Goal: Find specific page/section: Find specific page/section

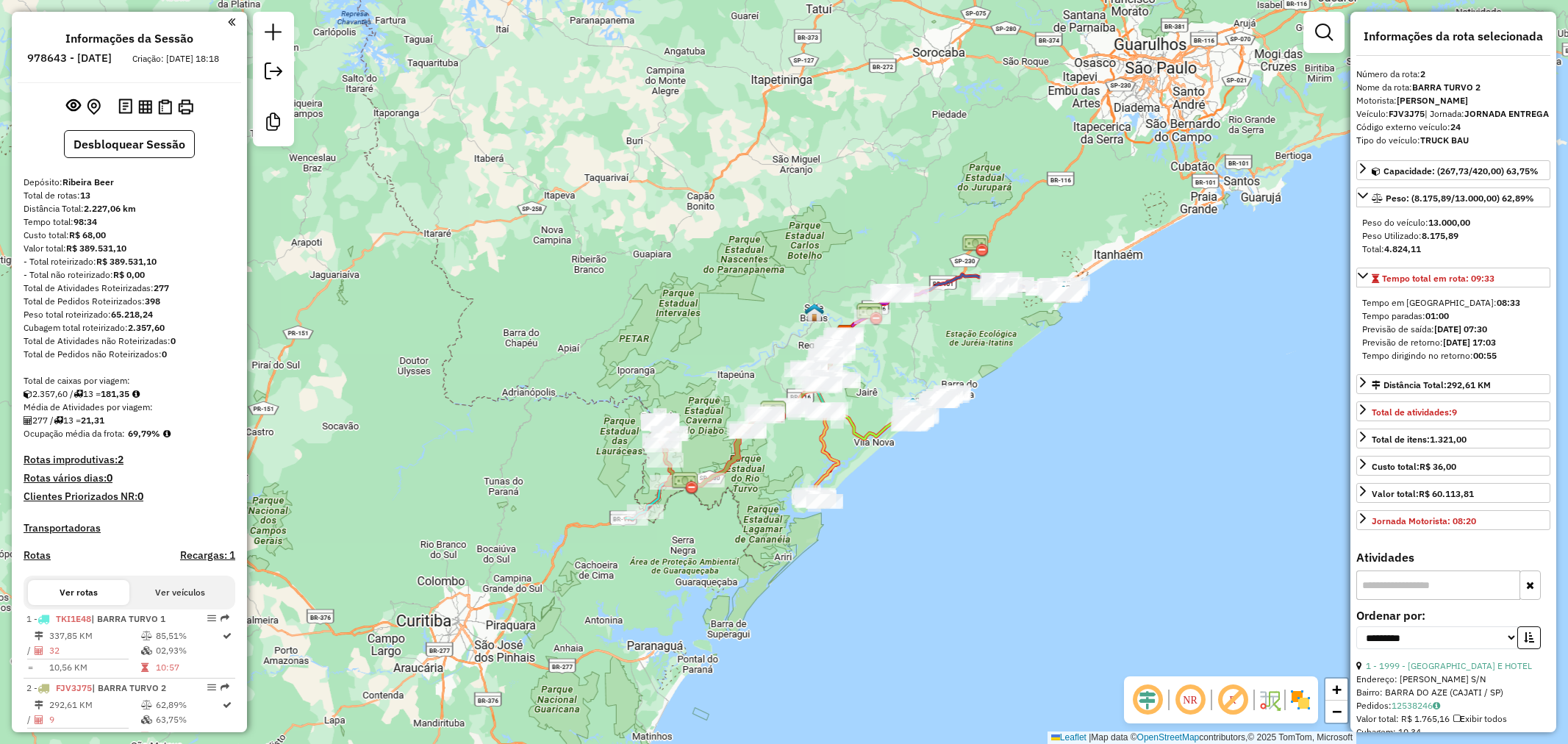
select select "**********"
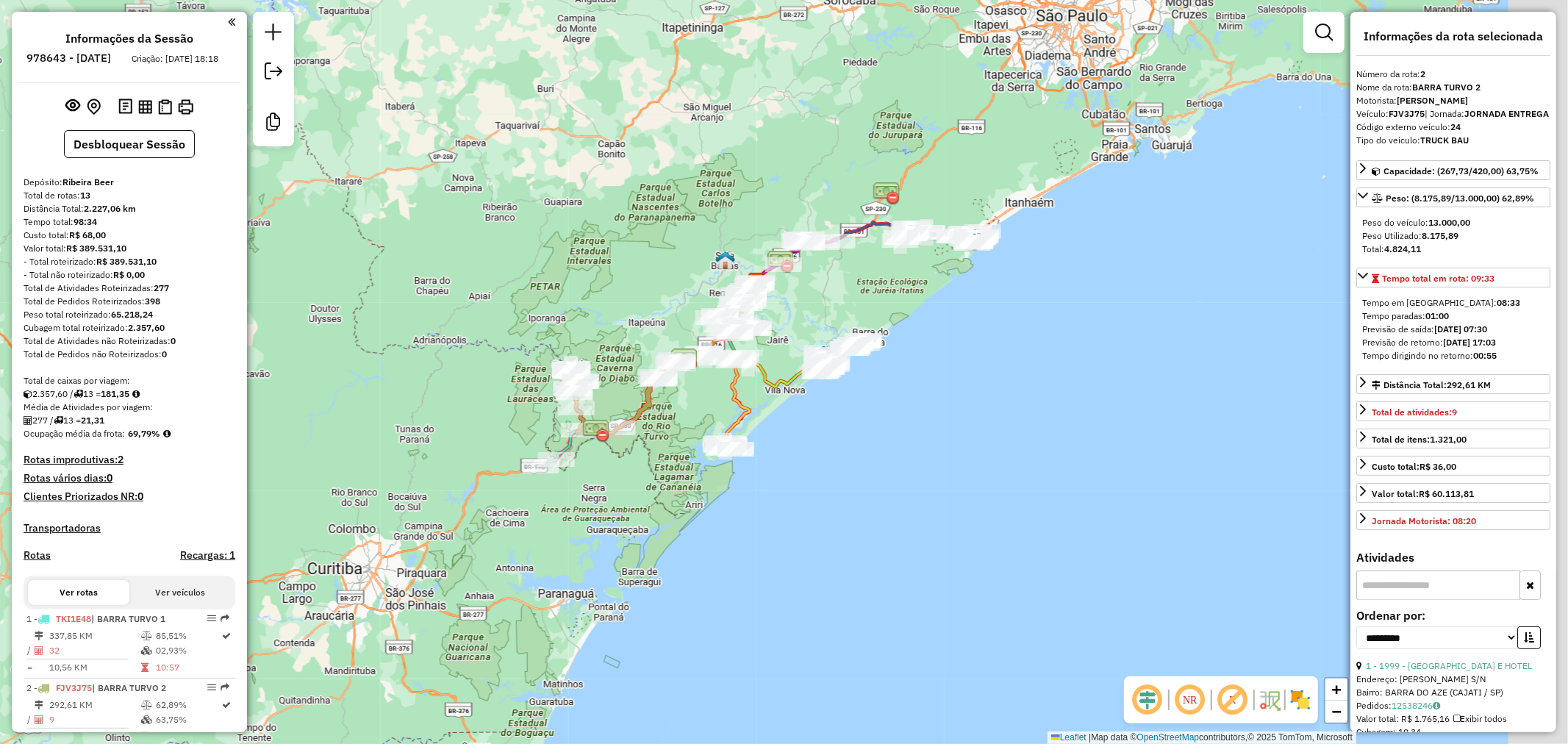
drag, startPoint x: 710, startPoint y: 309, endPoint x: 640, endPoint y: 266, distance: 82.2
click at [628, 259] on div "Janela de atendimento Grade de atendimento Capacidade Transportadoras Veículos …" at bounding box center [784, 372] width 1568 height 744
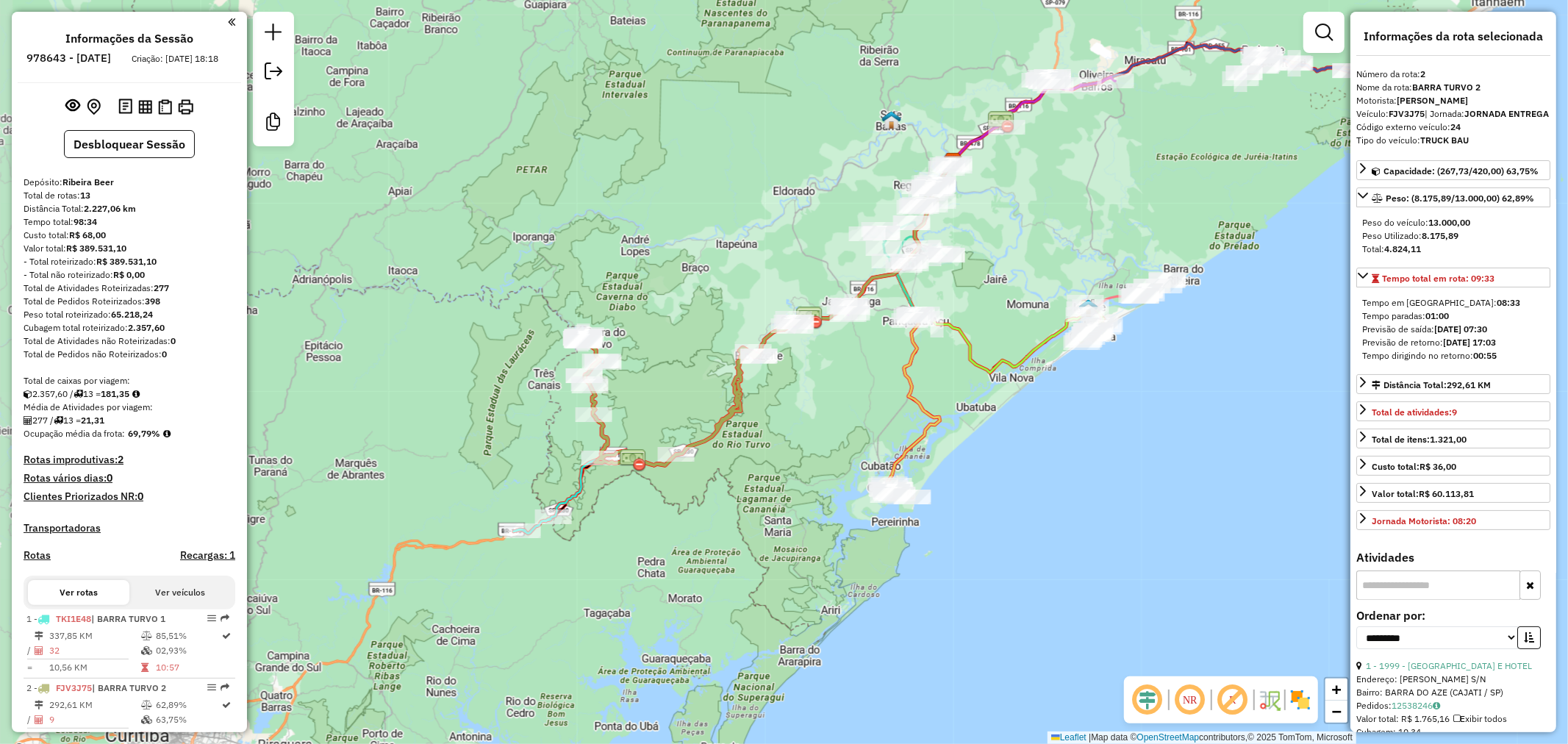
drag, startPoint x: 663, startPoint y: 454, endPoint x: 789, endPoint y: 415, distance: 131.9
click at [789, 415] on div "Janela de atendimento Grade de atendimento Capacidade Transportadoras Veículos …" at bounding box center [784, 372] width 1568 height 744
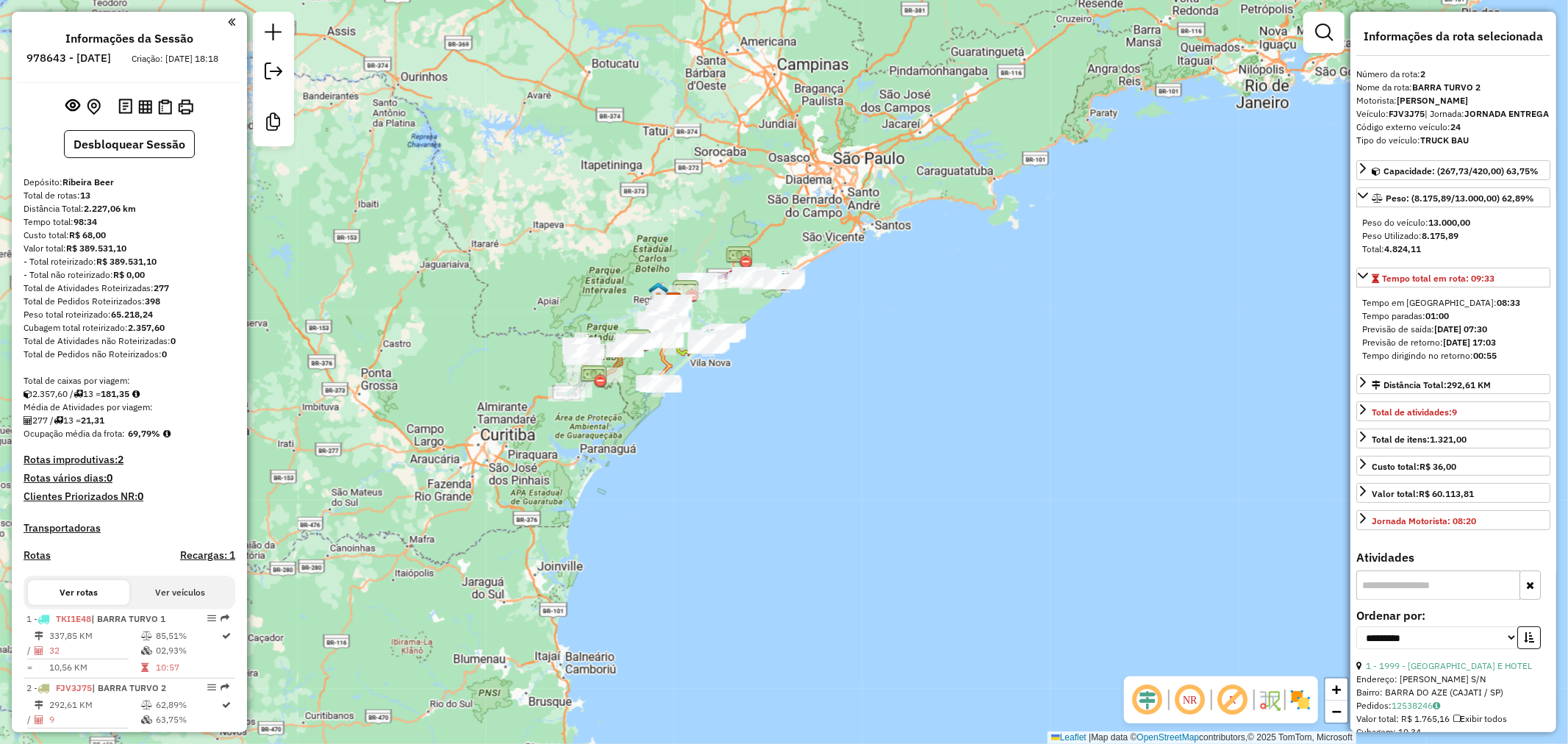
drag, startPoint x: 894, startPoint y: 334, endPoint x: 902, endPoint y: 341, distance: 10.6
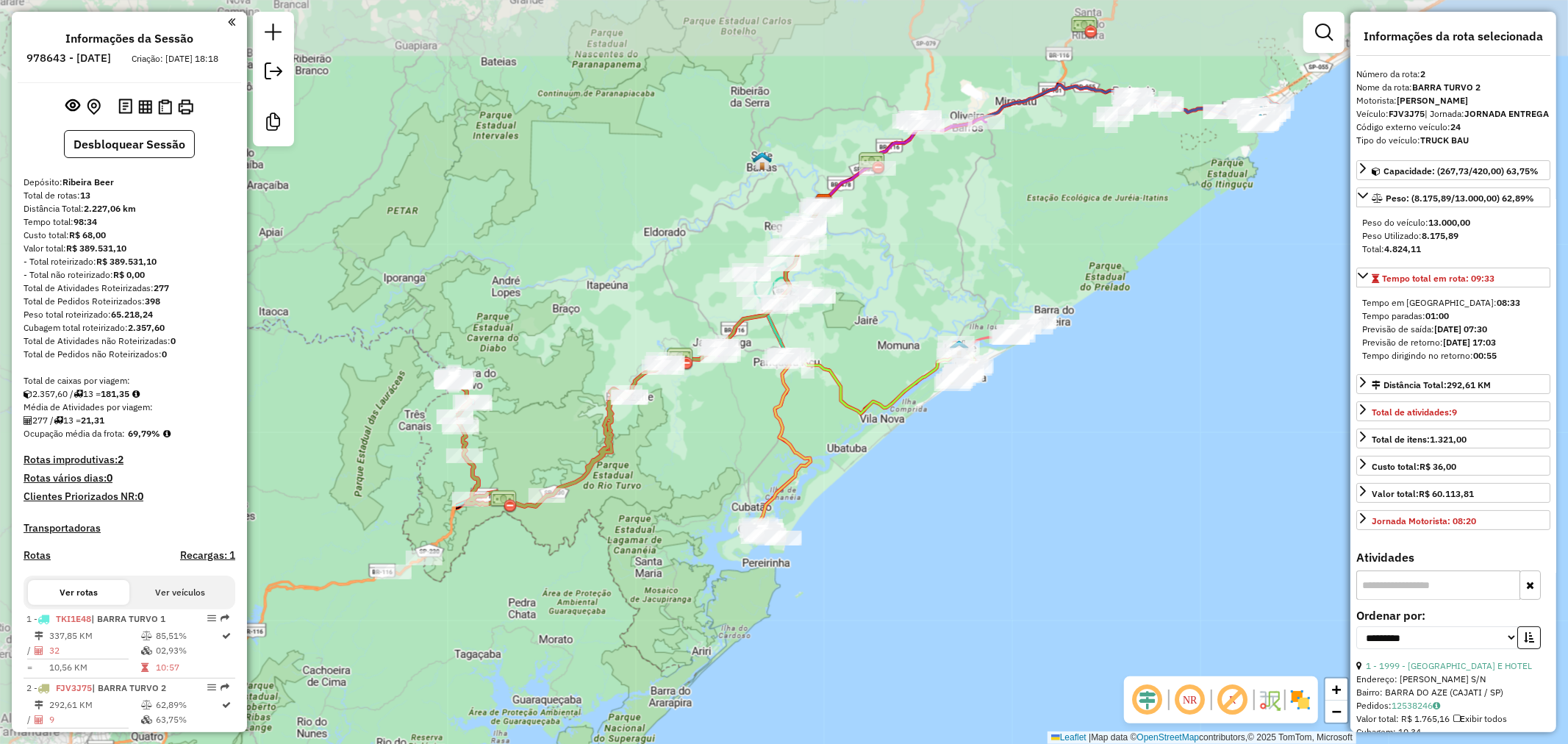
drag, startPoint x: 601, startPoint y: 424, endPoint x: 792, endPoint y: 465, distance: 195.4
click at [1187, 554] on div "Janela de atendimento Grade de atendimento Capacidade Transportadoras Veículos …" at bounding box center [784, 372] width 1568 height 744
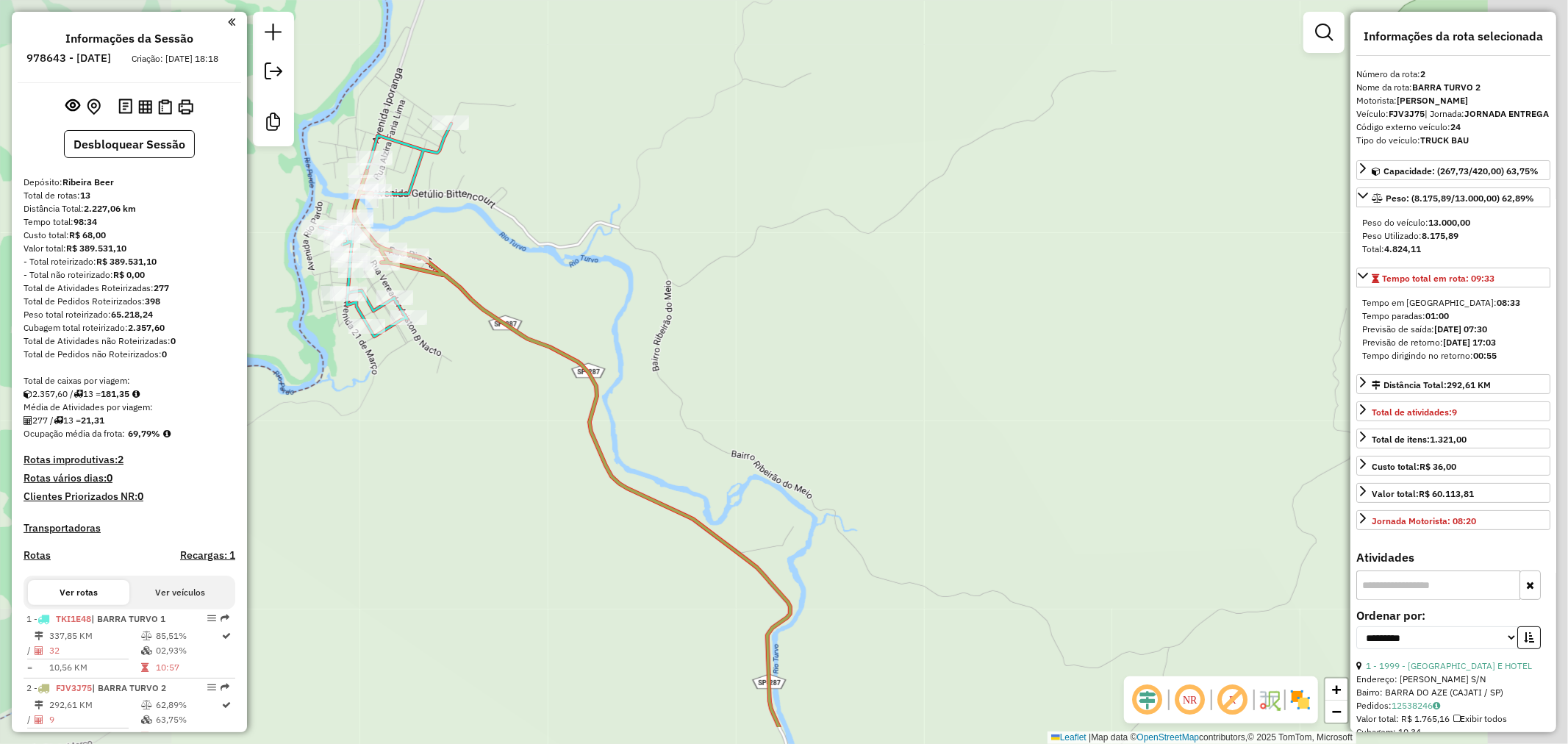
drag, startPoint x: 940, startPoint y: 453, endPoint x: 758, endPoint y: 355, distance: 206.7
click at [778, 355] on div "Janela de atendimento Grade de atendimento Capacidade Transportadoras Veículos …" at bounding box center [784, 372] width 1568 height 744
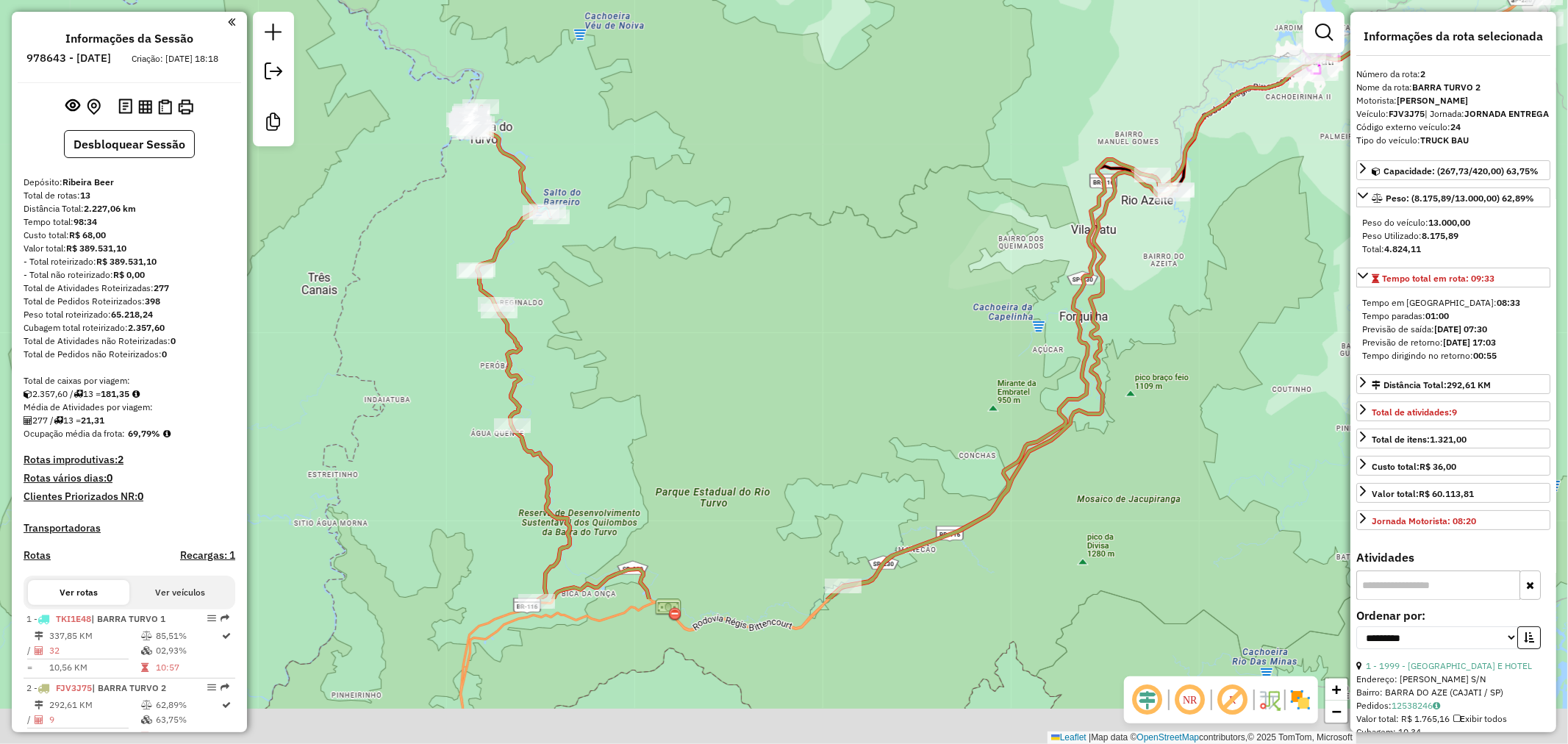
drag, startPoint x: 952, startPoint y: 466, endPoint x: 667, endPoint y: 248, distance: 358.8
click at [685, 203] on div "Janela de atendimento Grade de atendimento Capacidade Transportadoras Veículos …" at bounding box center [784, 372] width 1568 height 744
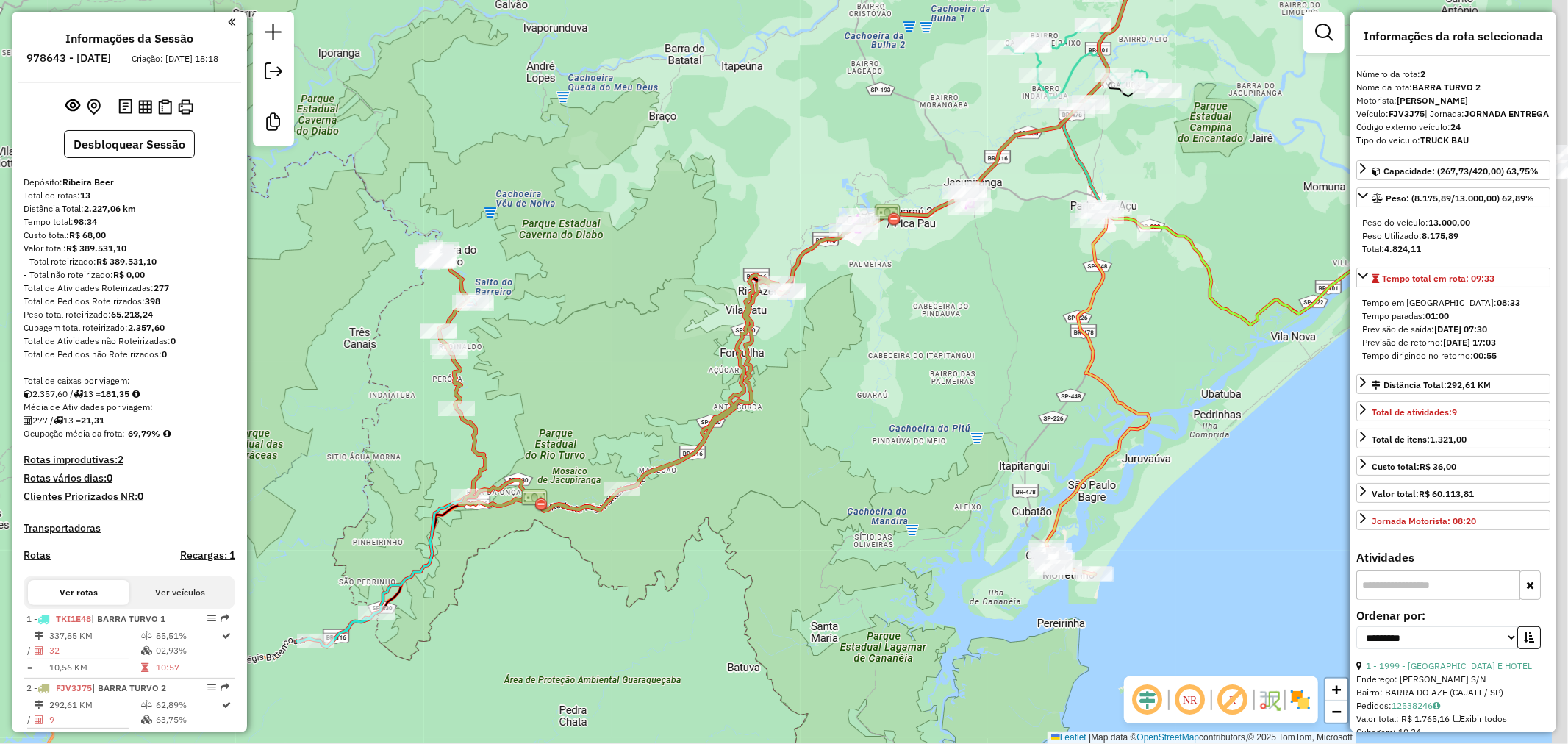
drag, startPoint x: 1060, startPoint y: 403, endPoint x: 780, endPoint y: 465, distance: 286.8
click at [800, 481] on div "Janela de atendimento Grade de atendimento Capacidade Transportadoras Veículos …" at bounding box center [784, 372] width 1568 height 744
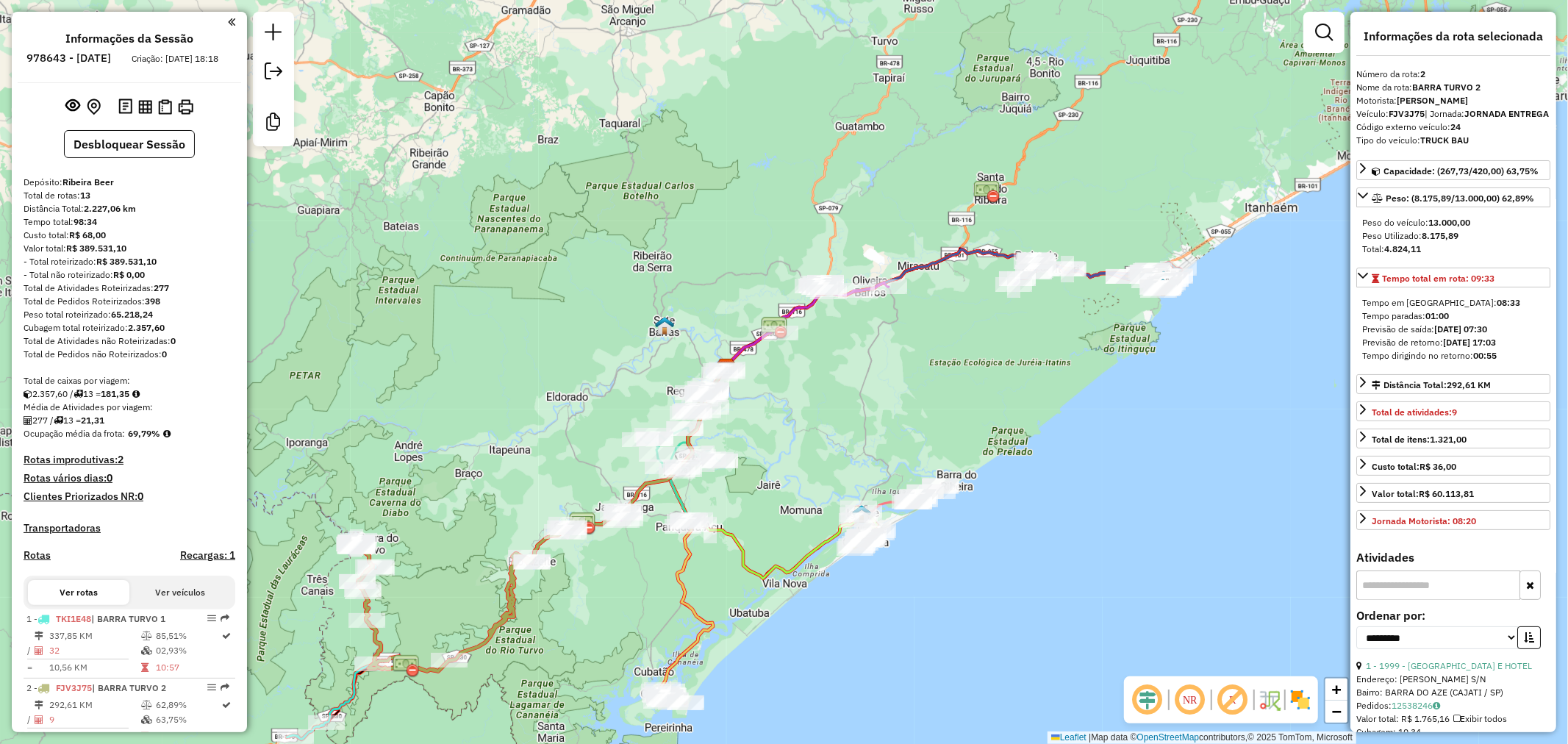
drag, startPoint x: 1025, startPoint y: 449, endPoint x: 820, endPoint y: 642, distance: 281.6
click at [820, 642] on div "Janela de atendimento Grade de atendimento Capacidade Transportadoras Veículos …" at bounding box center [784, 372] width 1568 height 744
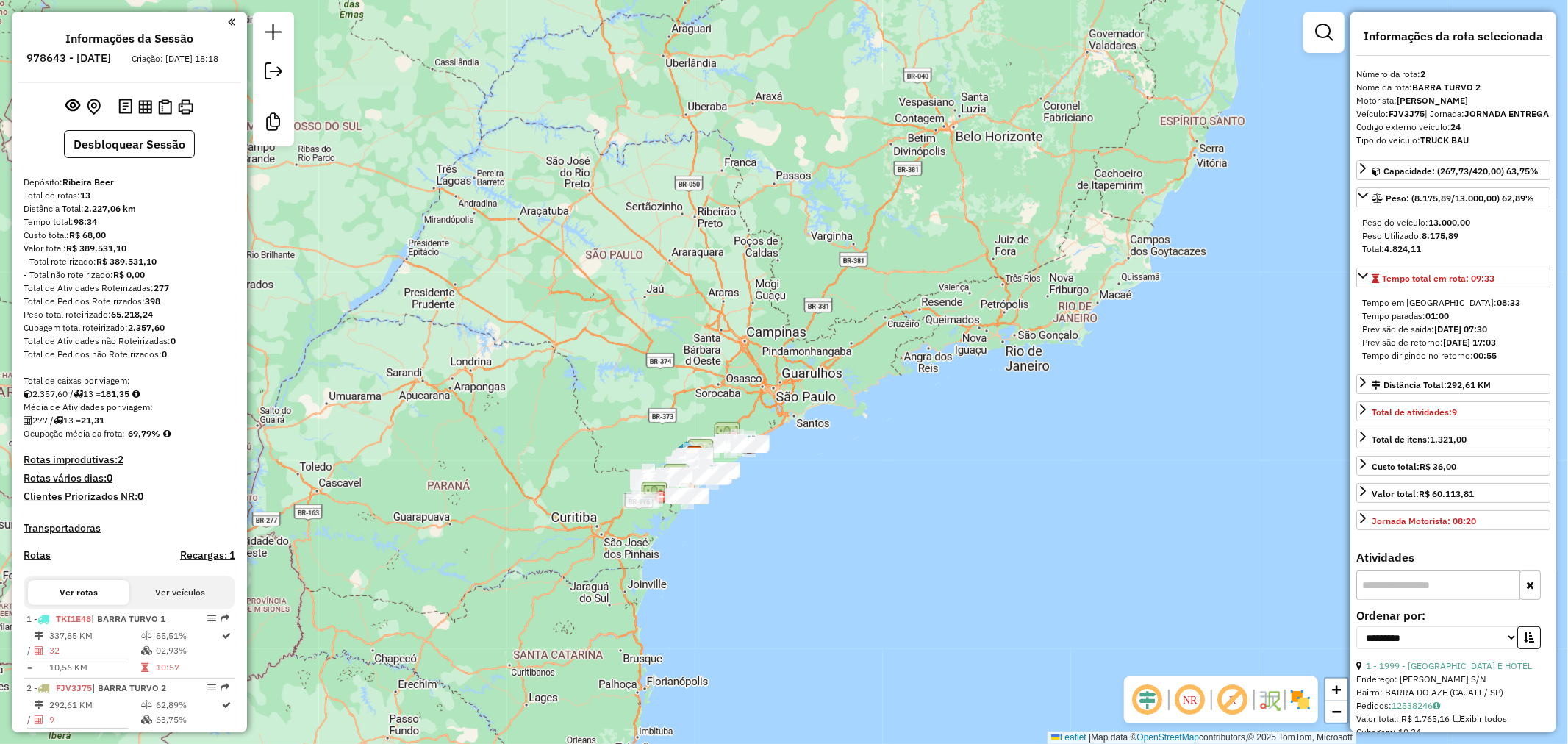
drag, startPoint x: 654, startPoint y: 417, endPoint x: 648, endPoint y: 408, distance: 10.8
click at [648, 408] on div "Rota 7 - Placa FRA6F67 6896 - PIER Janela de atendimento Grade de atendimento C…" at bounding box center [784, 372] width 1568 height 744
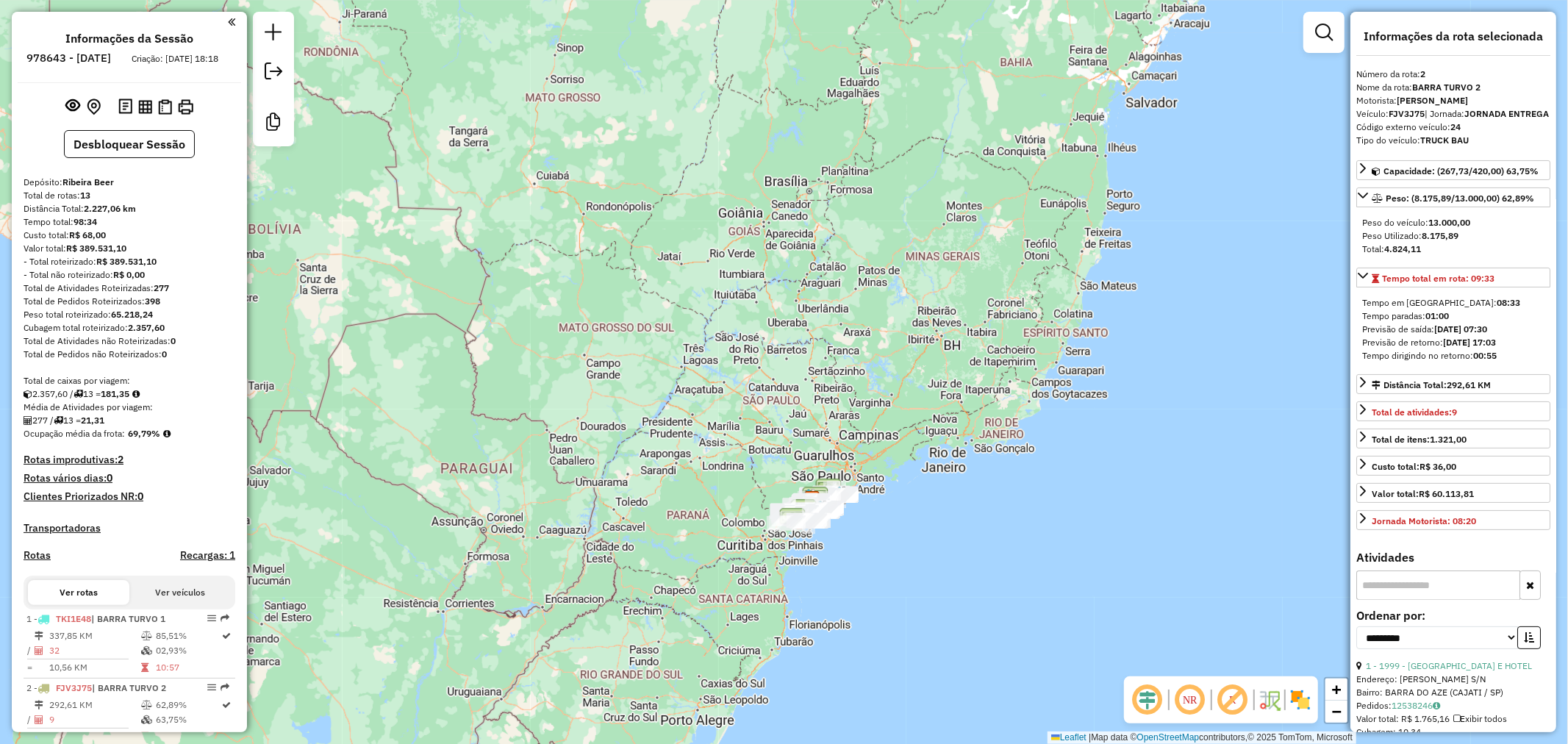
drag, startPoint x: 666, startPoint y: 350, endPoint x: 641, endPoint y: 341, distance: 26.6
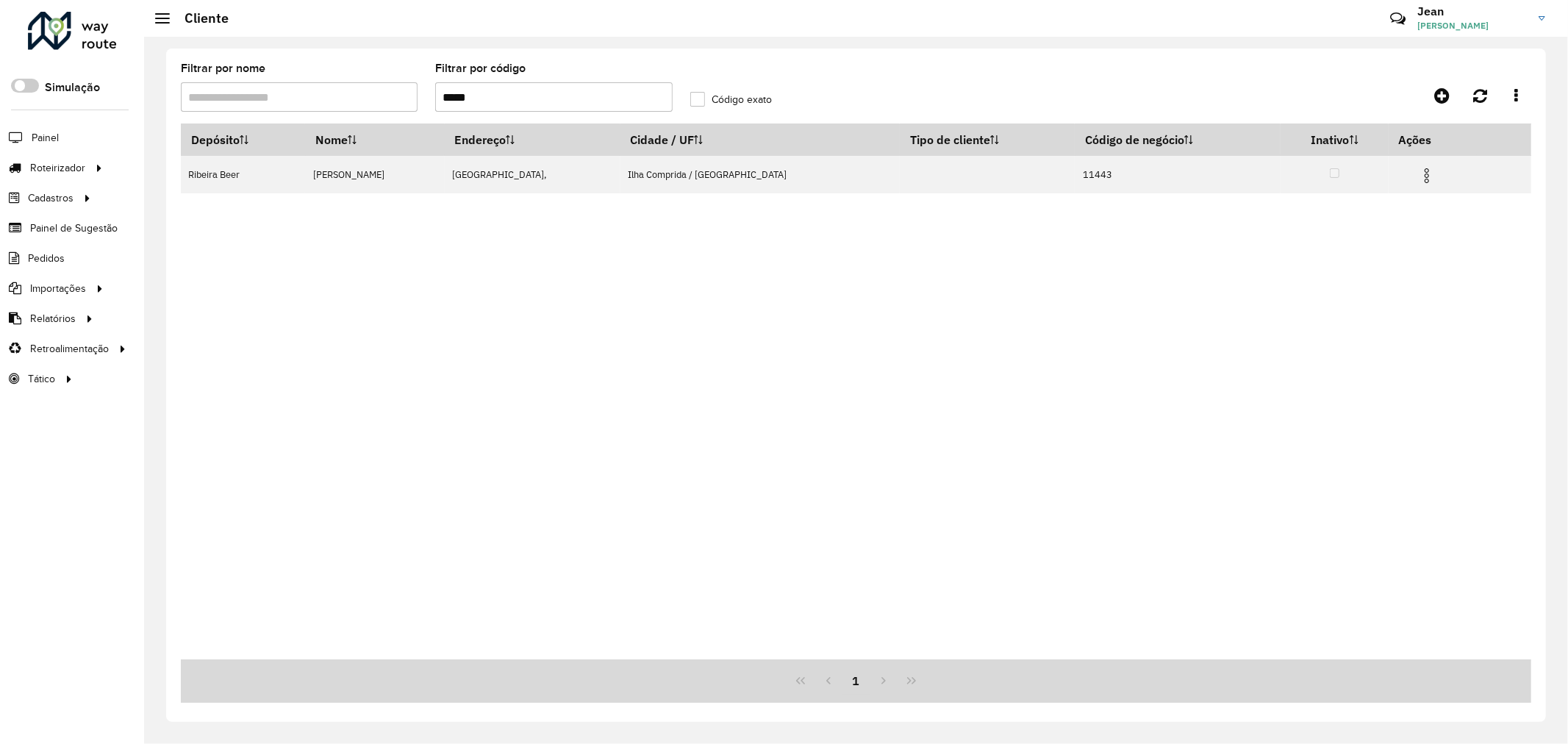
click at [98, 32] on div at bounding box center [72, 31] width 89 height 38
